Goal: Information Seeking & Learning: Learn about a topic

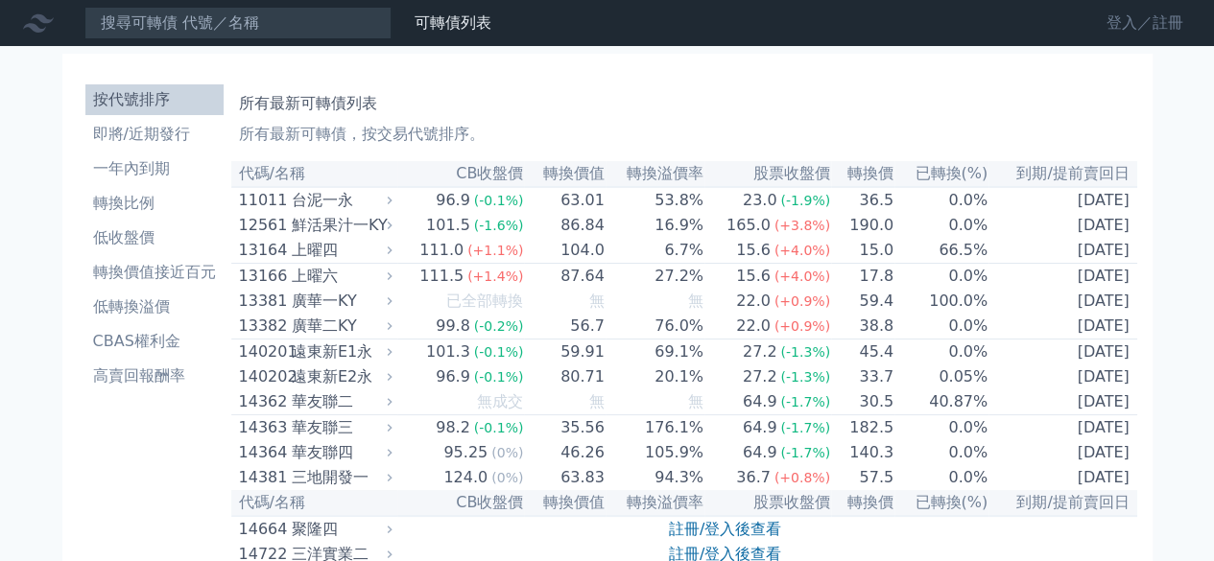
click at [1116, 24] on link "登入／註冊" at bounding box center [1144, 23] width 107 height 31
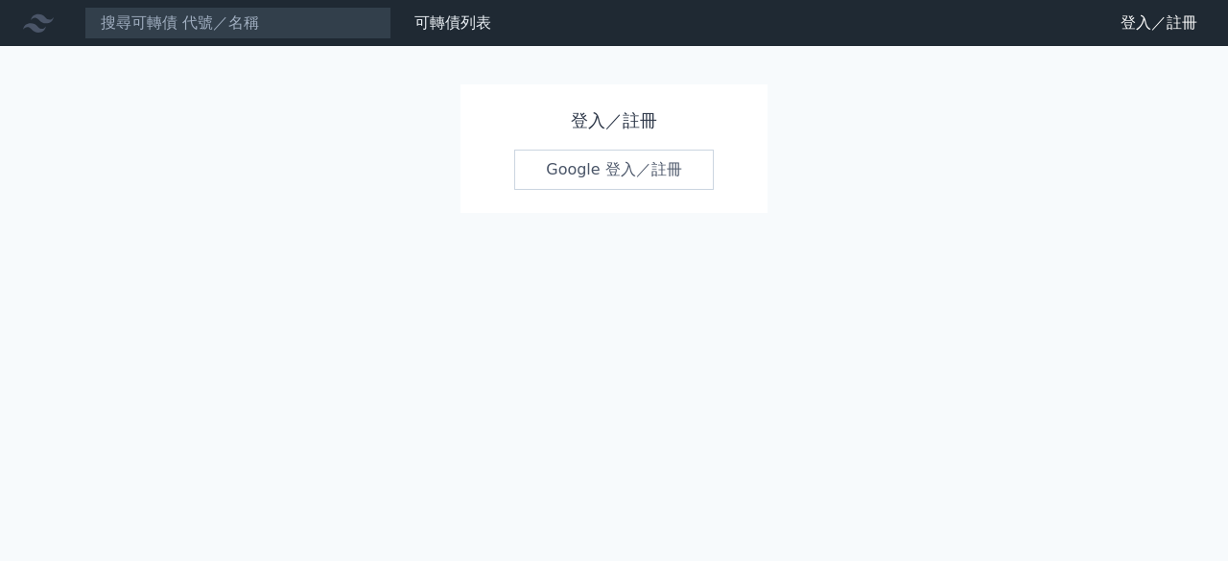
click at [608, 171] on link "Google 登入／註冊" at bounding box center [614, 170] width 200 height 40
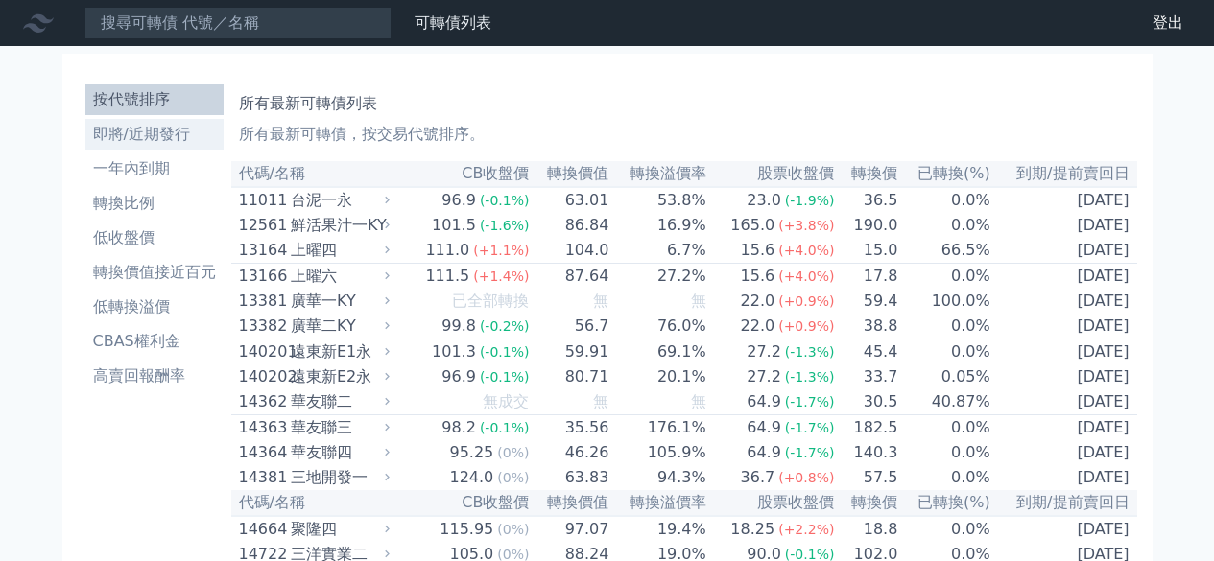
click at [115, 137] on li "即將/近期發行" at bounding box center [154, 134] width 138 height 23
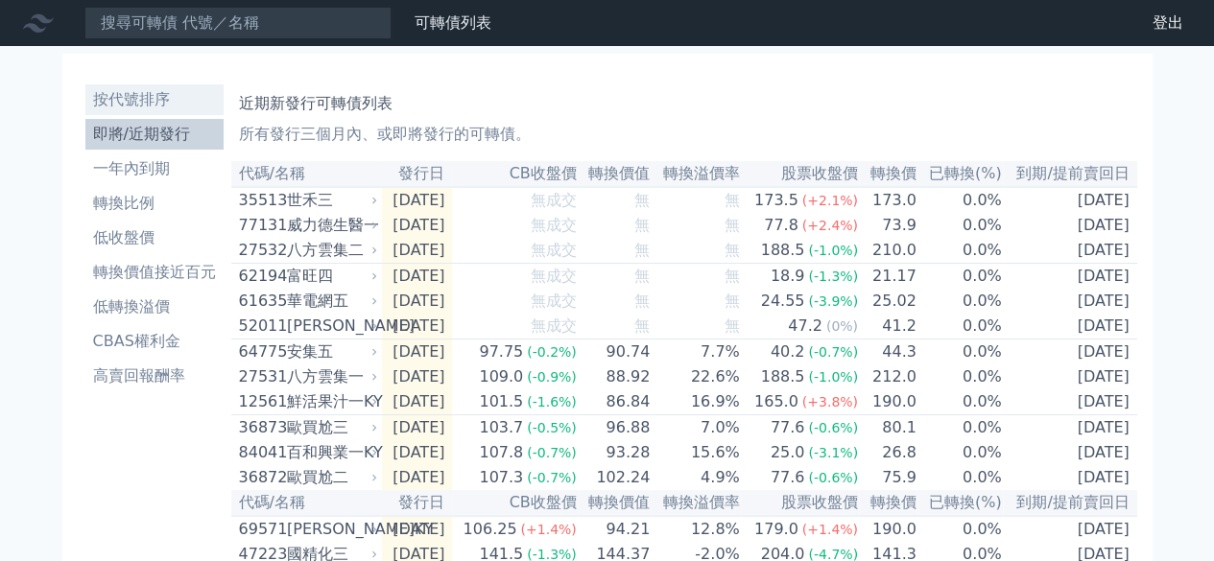
click at [159, 101] on li "按代號排序" at bounding box center [154, 99] width 138 height 23
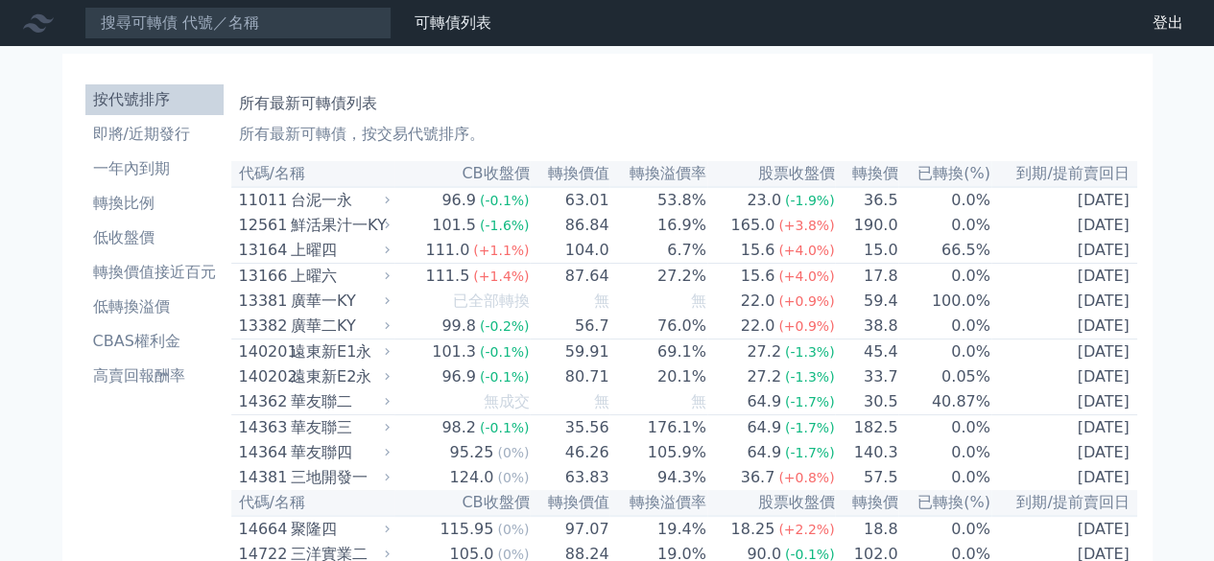
click at [158, 178] on li "一年內到期" at bounding box center [154, 168] width 138 height 23
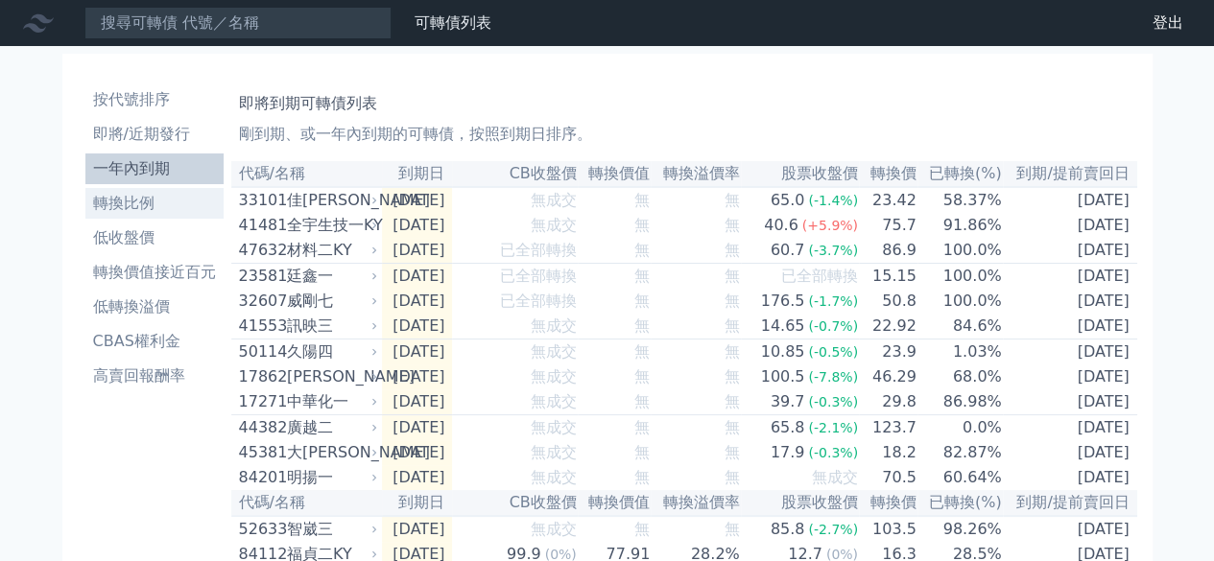
click at [161, 213] on li "轉換比例" at bounding box center [154, 203] width 138 height 23
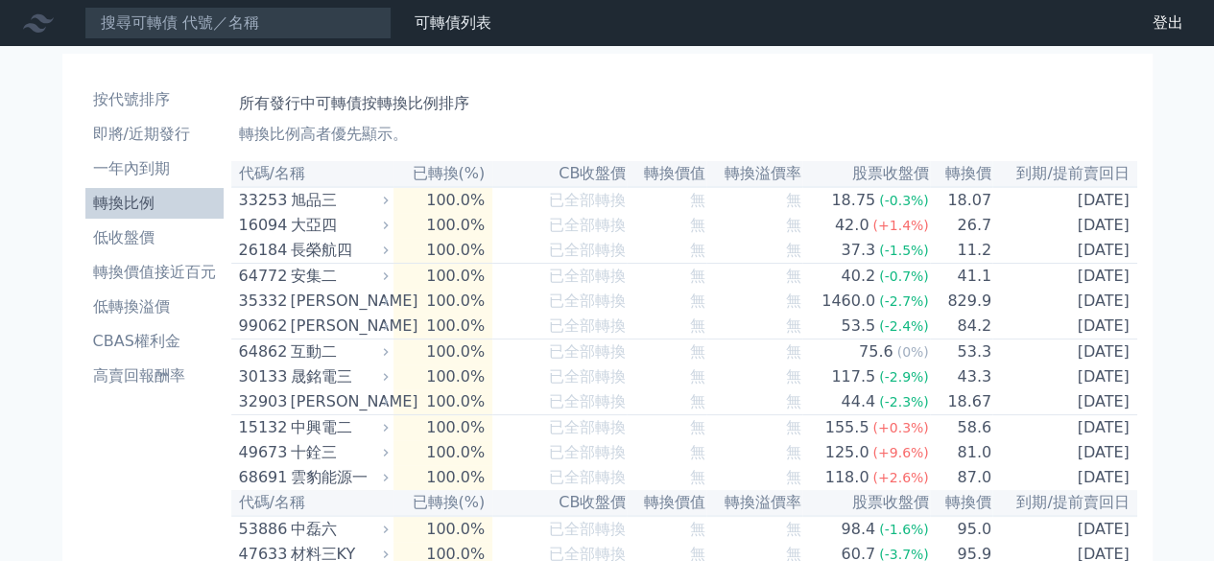
click at [164, 235] on li "低收盤價" at bounding box center [154, 237] width 138 height 23
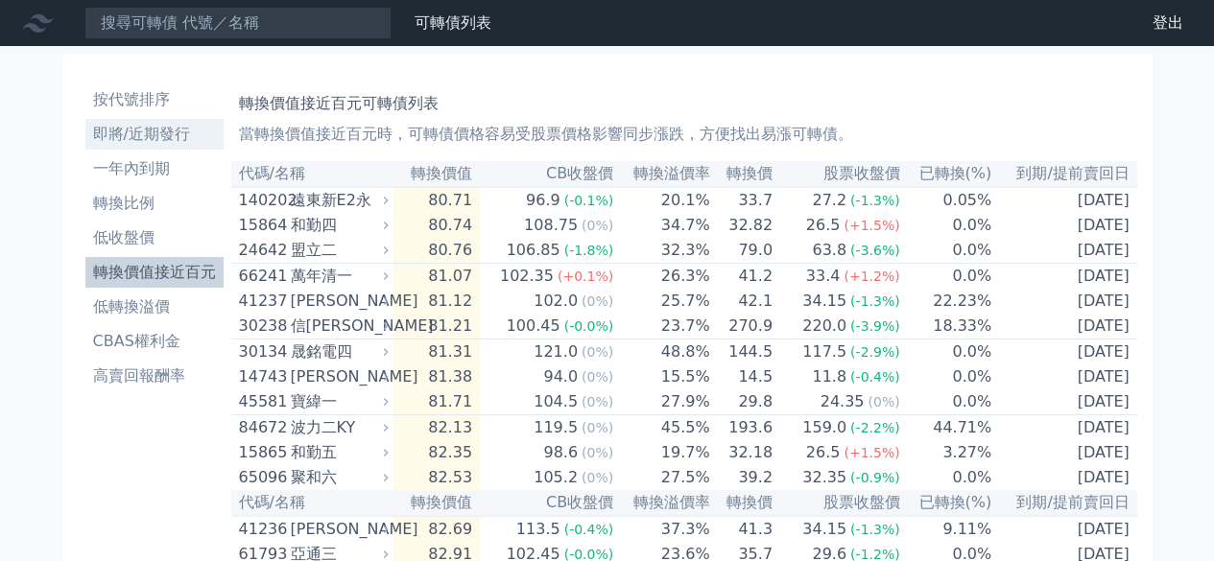
click at [162, 138] on li "即將/近期發行" at bounding box center [154, 134] width 138 height 23
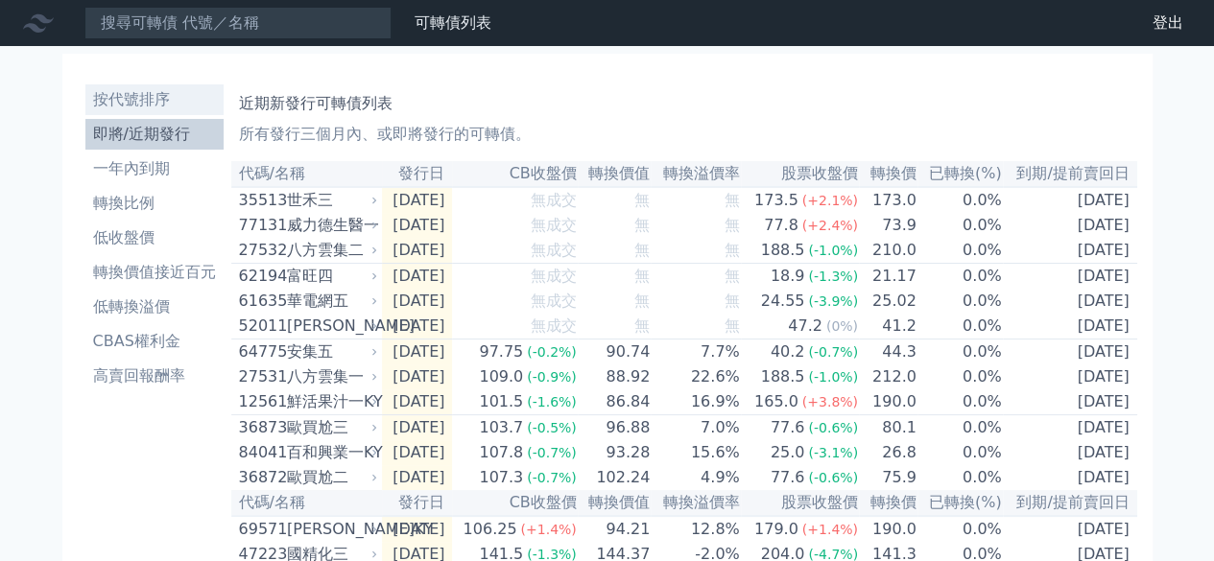
click at [166, 105] on li "按代號排序" at bounding box center [154, 99] width 138 height 23
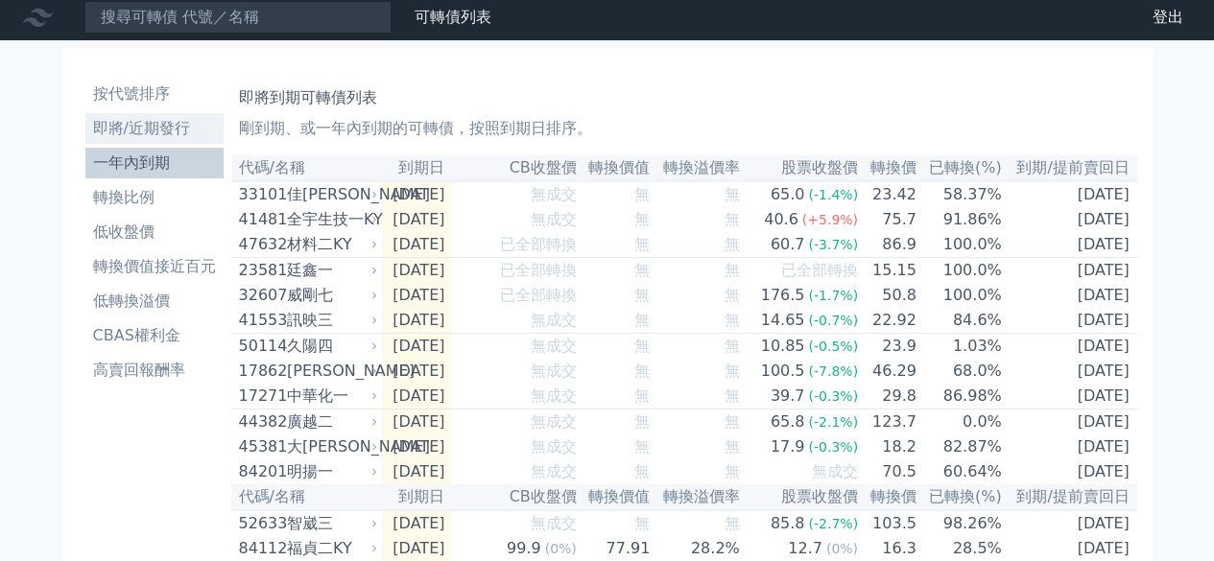
scroll to position [6, 0]
click at [184, 90] on li "按代號排序" at bounding box center [154, 94] width 138 height 23
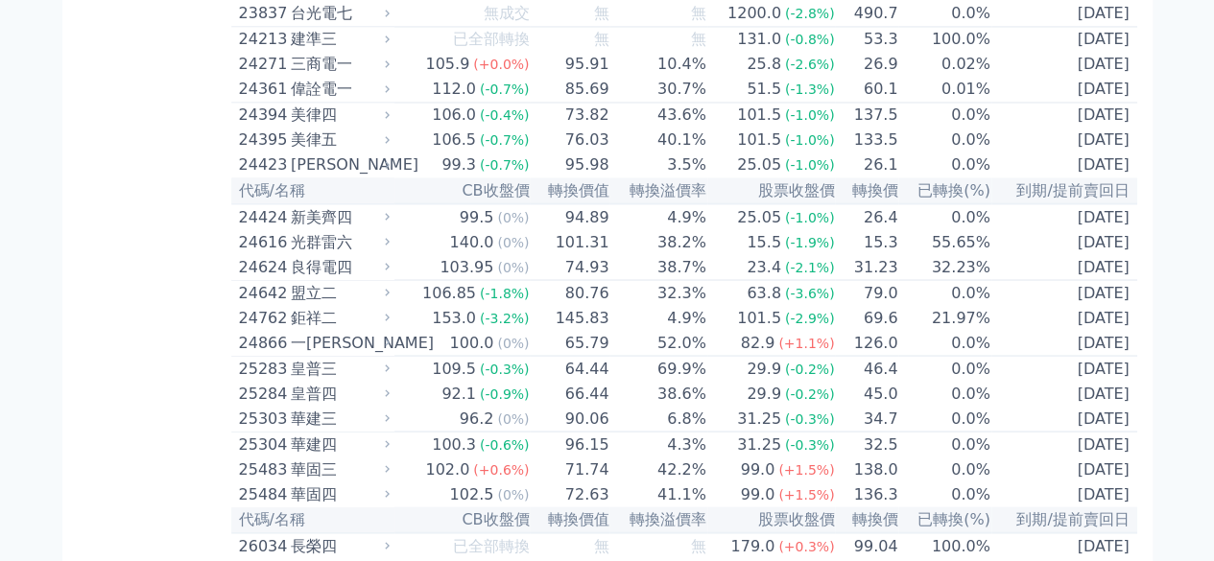
scroll to position [1634, 0]
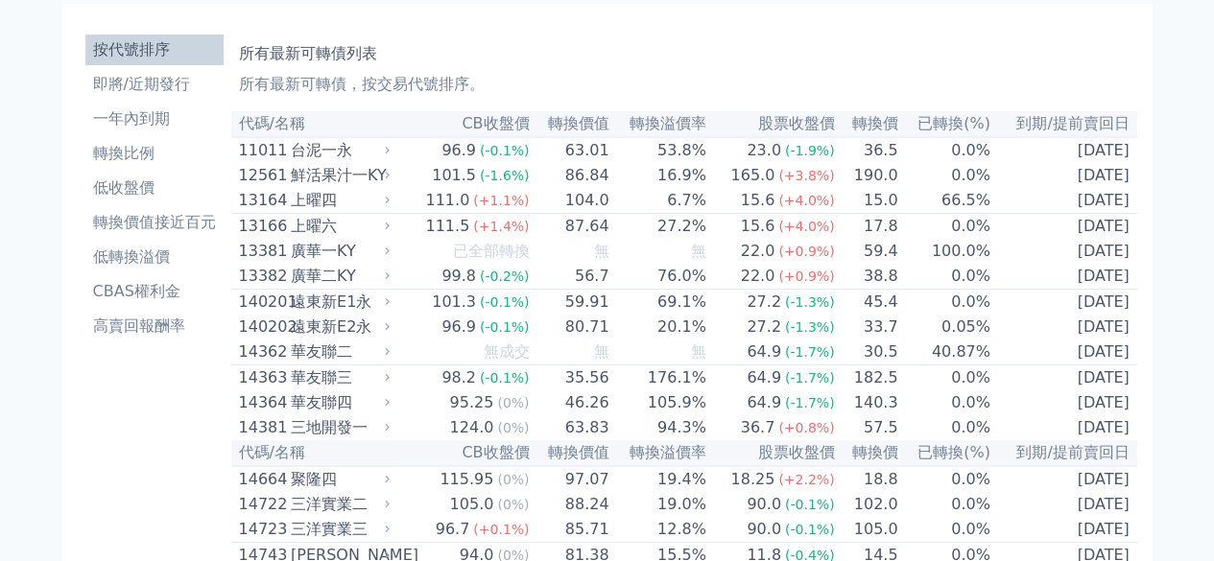
scroll to position [0, 0]
